Goal: Task Accomplishment & Management: Manage account settings

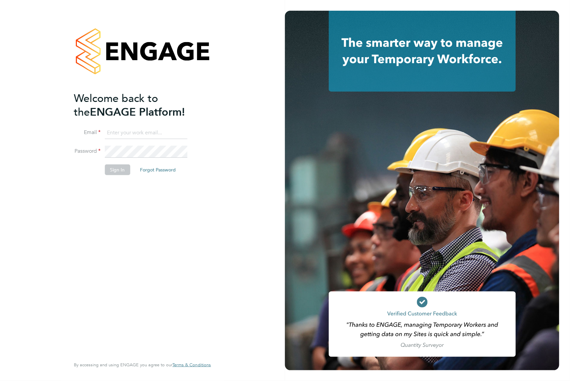
type input "staceyh@axcis.co.uk"
click at [118, 167] on button "Sign In" at bounding box center [117, 169] width 25 height 11
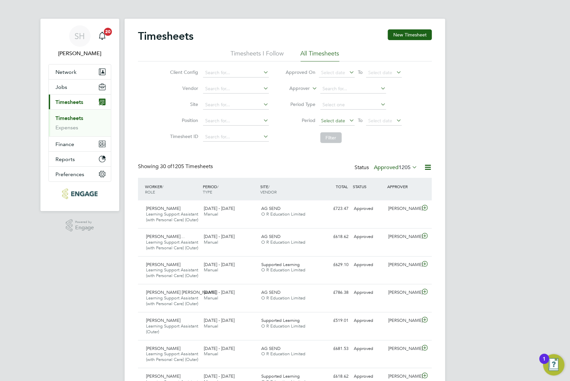
click at [324, 124] on span "Select date" at bounding box center [337, 121] width 36 height 9
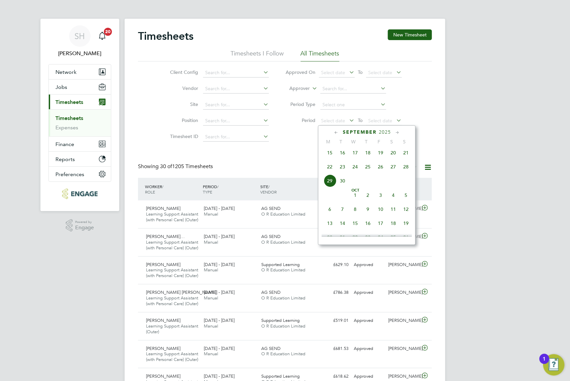
click at [335, 133] on icon at bounding box center [336, 132] width 6 height 7
click at [399, 132] on icon at bounding box center [397, 132] width 6 height 7
click at [327, 174] on span "8" at bounding box center [330, 167] width 13 height 13
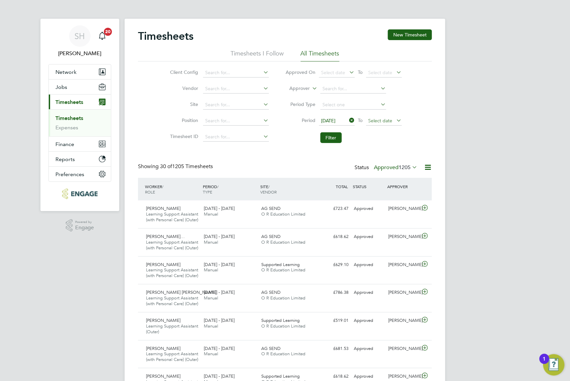
click at [393, 124] on span "Select date" at bounding box center [384, 121] width 36 height 9
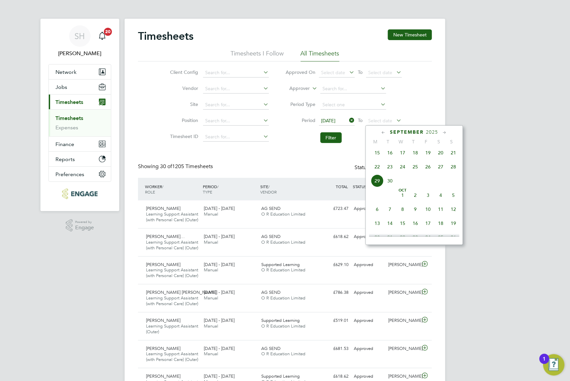
click at [385, 132] on icon at bounding box center [384, 132] width 6 height 7
click at [447, 133] on icon at bounding box center [445, 132] width 6 height 7
click at [455, 172] on span "14" at bounding box center [453, 167] width 13 height 13
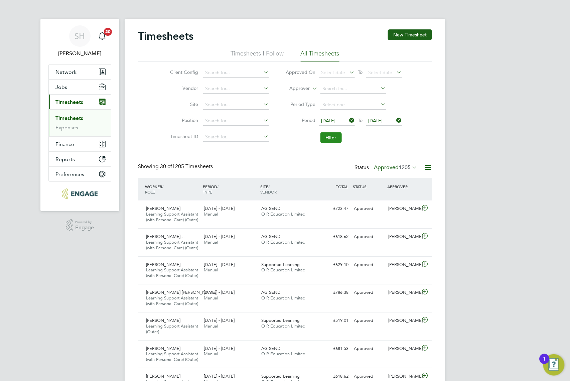
click at [331, 135] on button "Filter" at bounding box center [331, 137] width 21 height 11
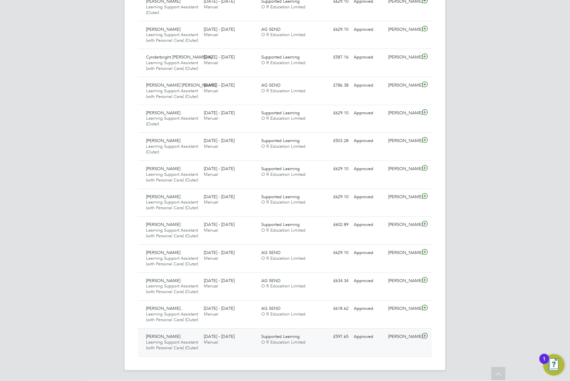
click at [320, 348] on div "Rosie Batchelor Learning Support Assistant (with Personal Care) (Outer) 8 - 14 …" at bounding box center [285, 343] width 294 height 28
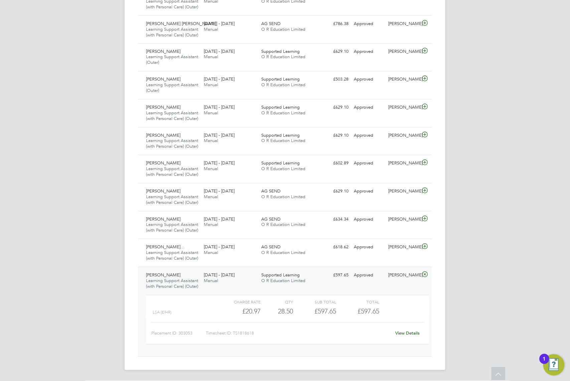
click at [405, 335] on link "View Details" at bounding box center [408, 334] width 24 height 6
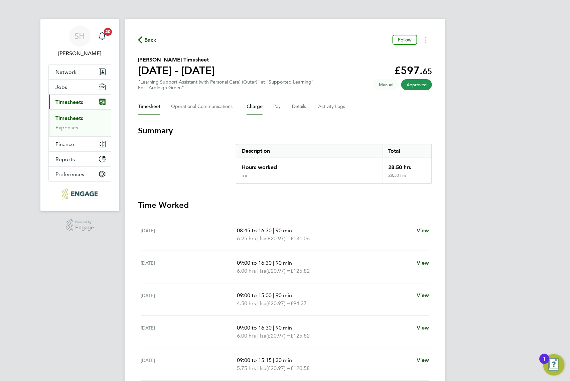
click at [254, 105] on button "Charge" at bounding box center [255, 107] width 16 height 16
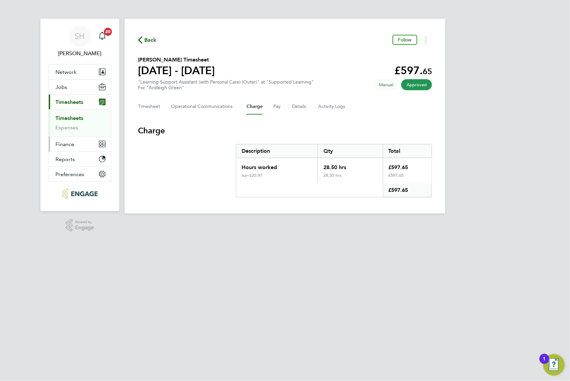
click at [55, 146] on span "Finance" at bounding box center [64, 144] width 19 height 6
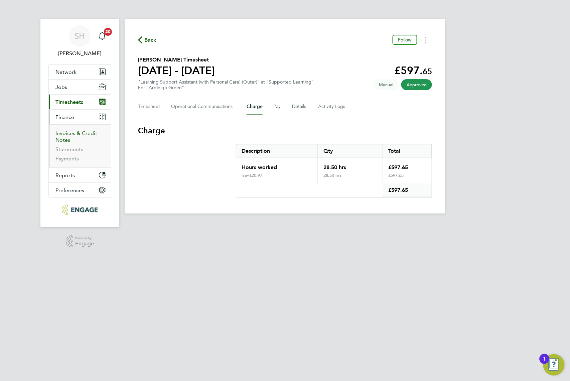
click at [66, 140] on link "Invoices & Credit Notes" at bounding box center [76, 136] width 42 height 13
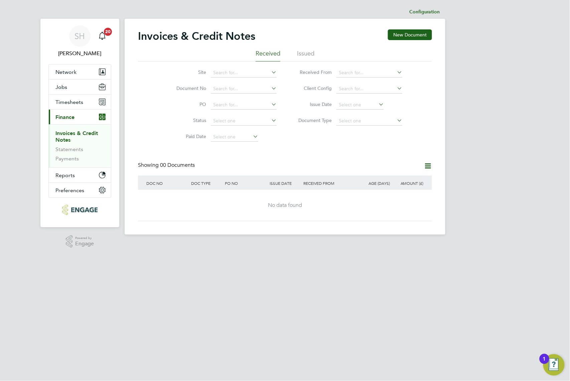
click at [71, 155] on li "Statements" at bounding box center [80, 150] width 50 height 9
click at [305, 54] on li "Issued" at bounding box center [305, 55] width 17 height 12
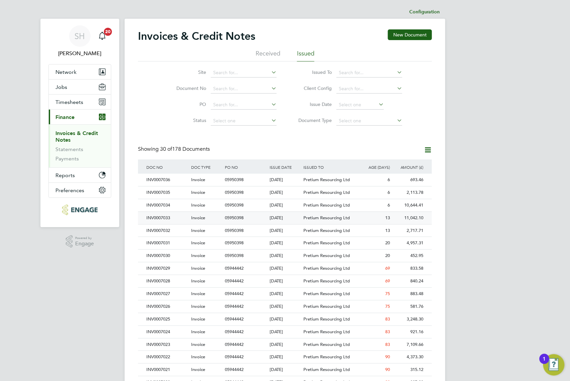
click at [330, 220] on span "Pretium Resourcing Ltd" at bounding box center [327, 218] width 46 height 6
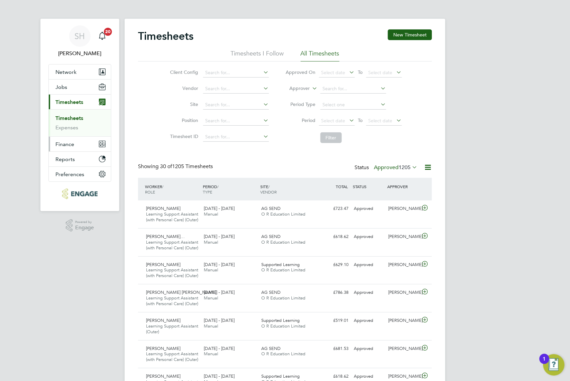
click at [71, 145] on span "Finance" at bounding box center [64, 144] width 19 height 6
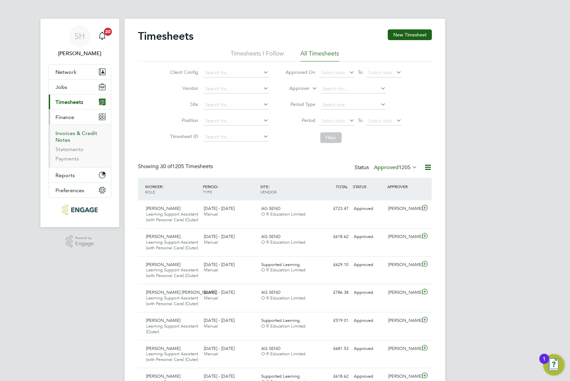
click at [73, 134] on link "Invoices & Credit Notes" at bounding box center [76, 136] width 42 height 13
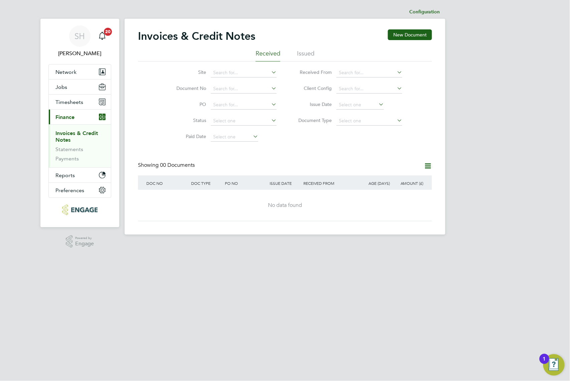
click at [301, 52] on li "Issued" at bounding box center [305, 55] width 17 height 12
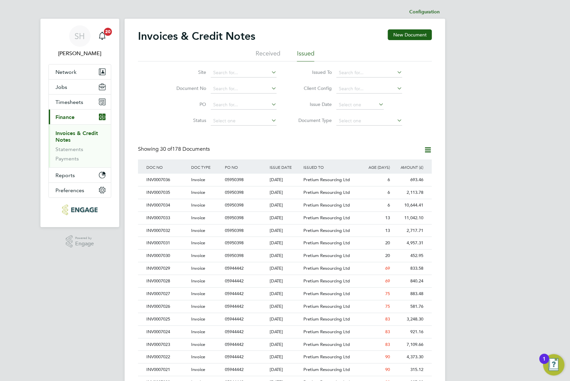
click at [76, 319] on div "SH Stacey Huntley Notifications 20 Applications: Network Businesses Sites Worke…" at bounding box center [285, 299] width 570 height 598
click at [185, 219] on div "INV0007033" at bounding box center [167, 218] width 45 height 12
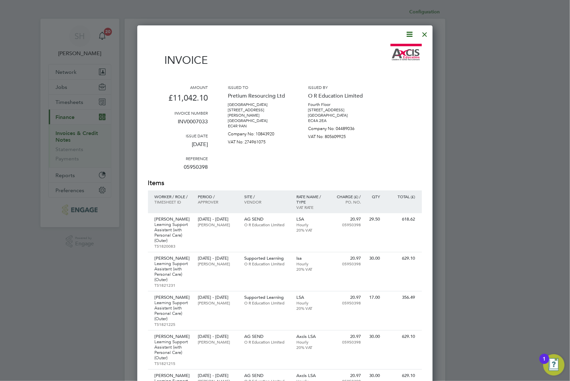
drag, startPoint x: 361, startPoint y: 168, endPoint x: 363, endPoint y: 179, distance: 10.8
